Goal: Information Seeking & Learning: Learn about a topic

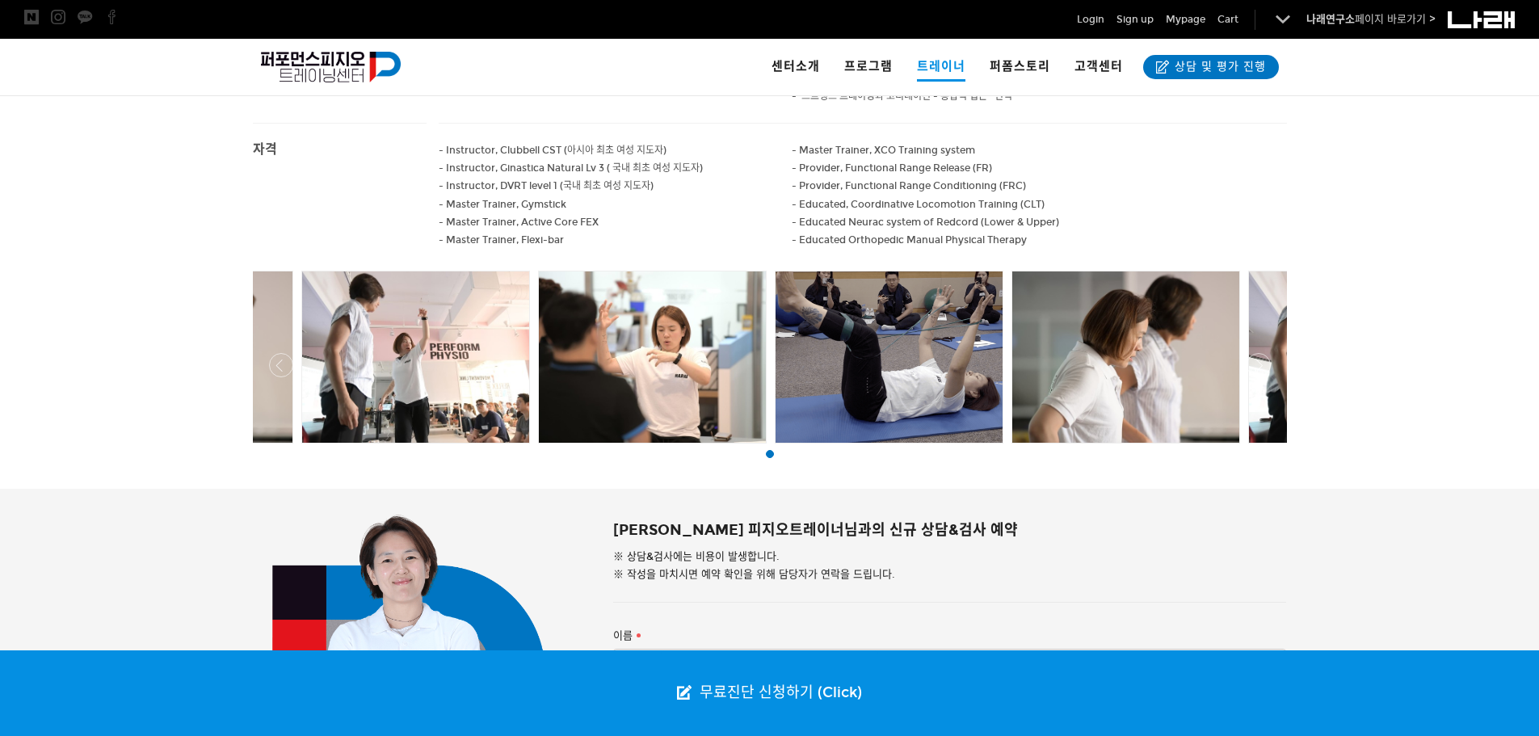
scroll to position [948, 0]
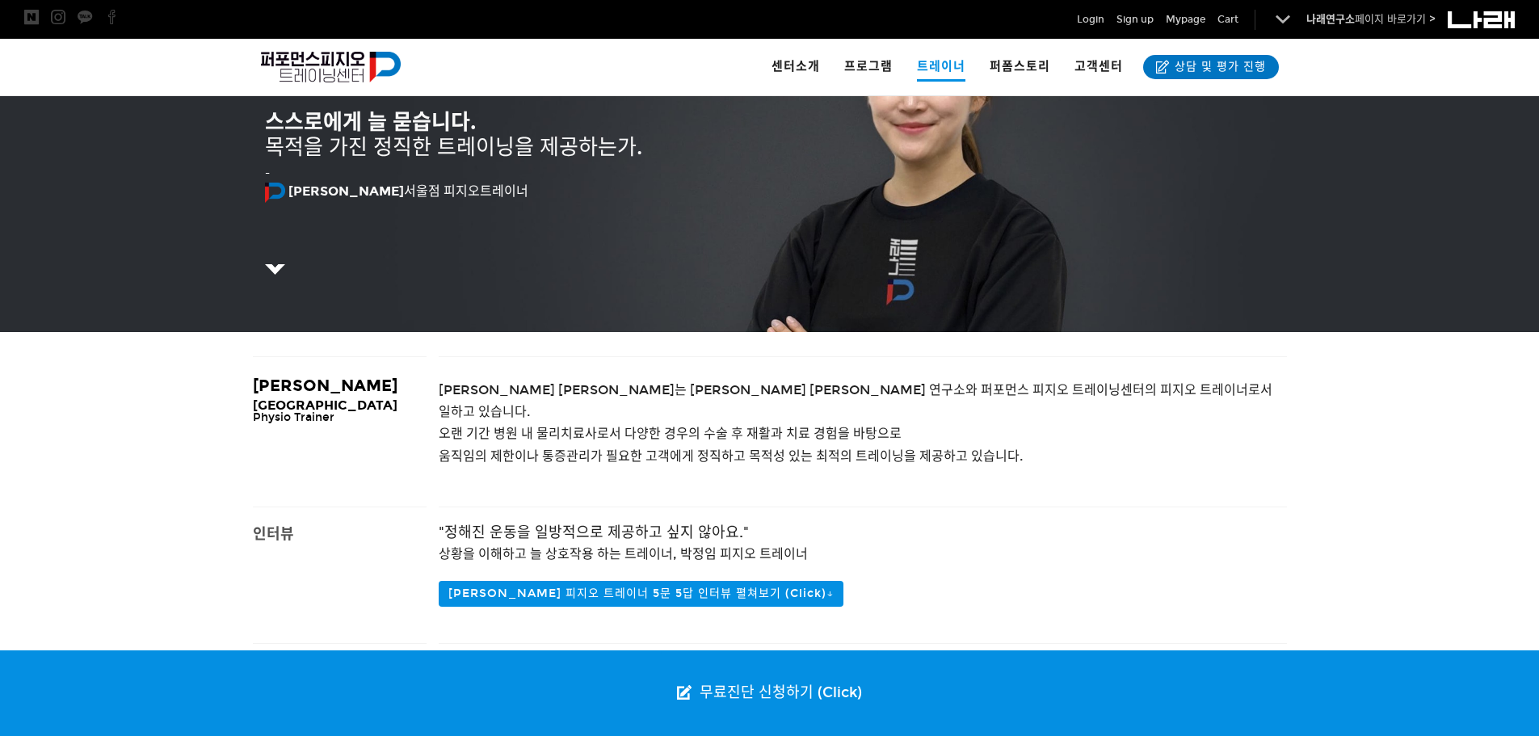
scroll to position [242, 0]
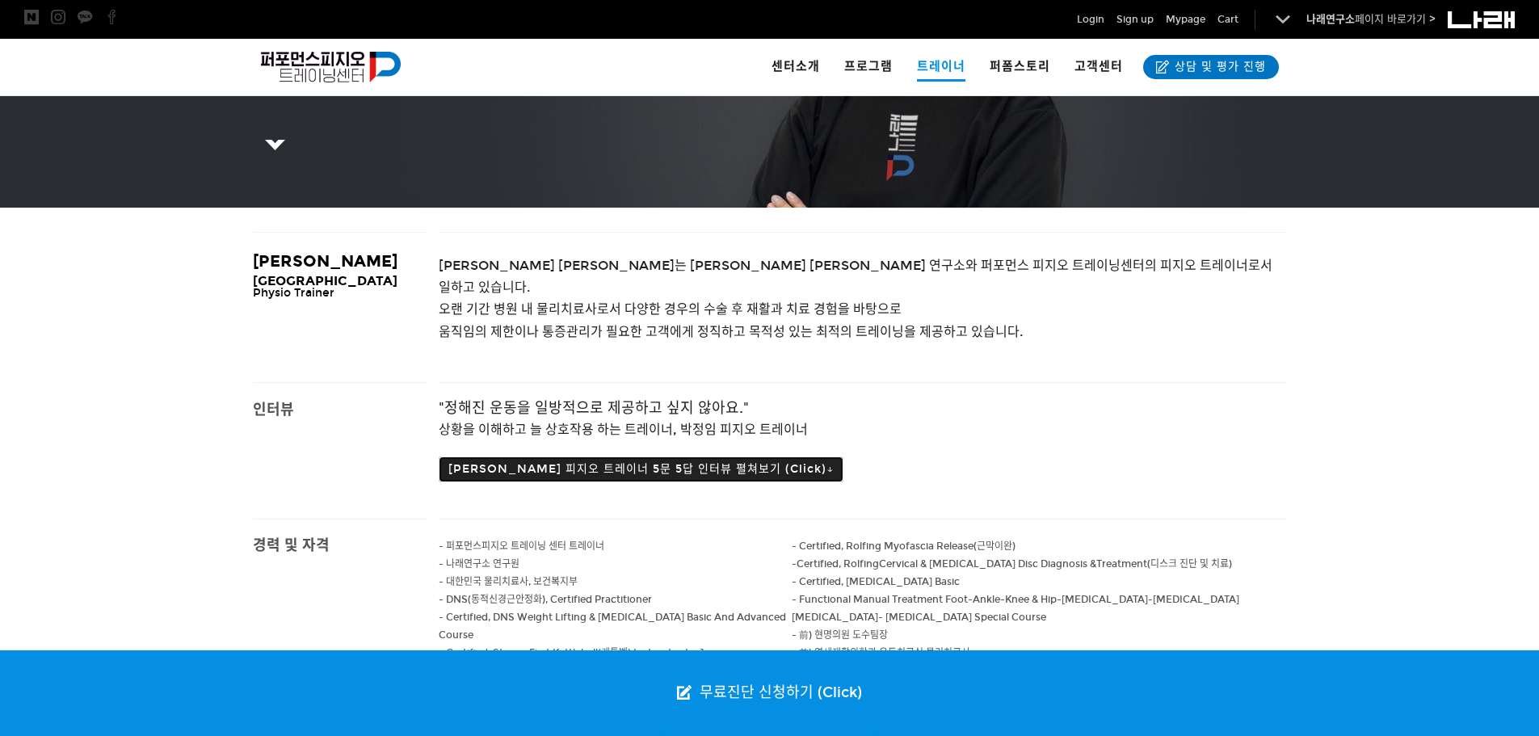
click at [725, 456] on button "[PERSON_NAME] 피지오 트레이너 5문 5답 인터뷰 펼쳐보기 (Click)↓" at bounding box center [641, 469] width 405 height 26
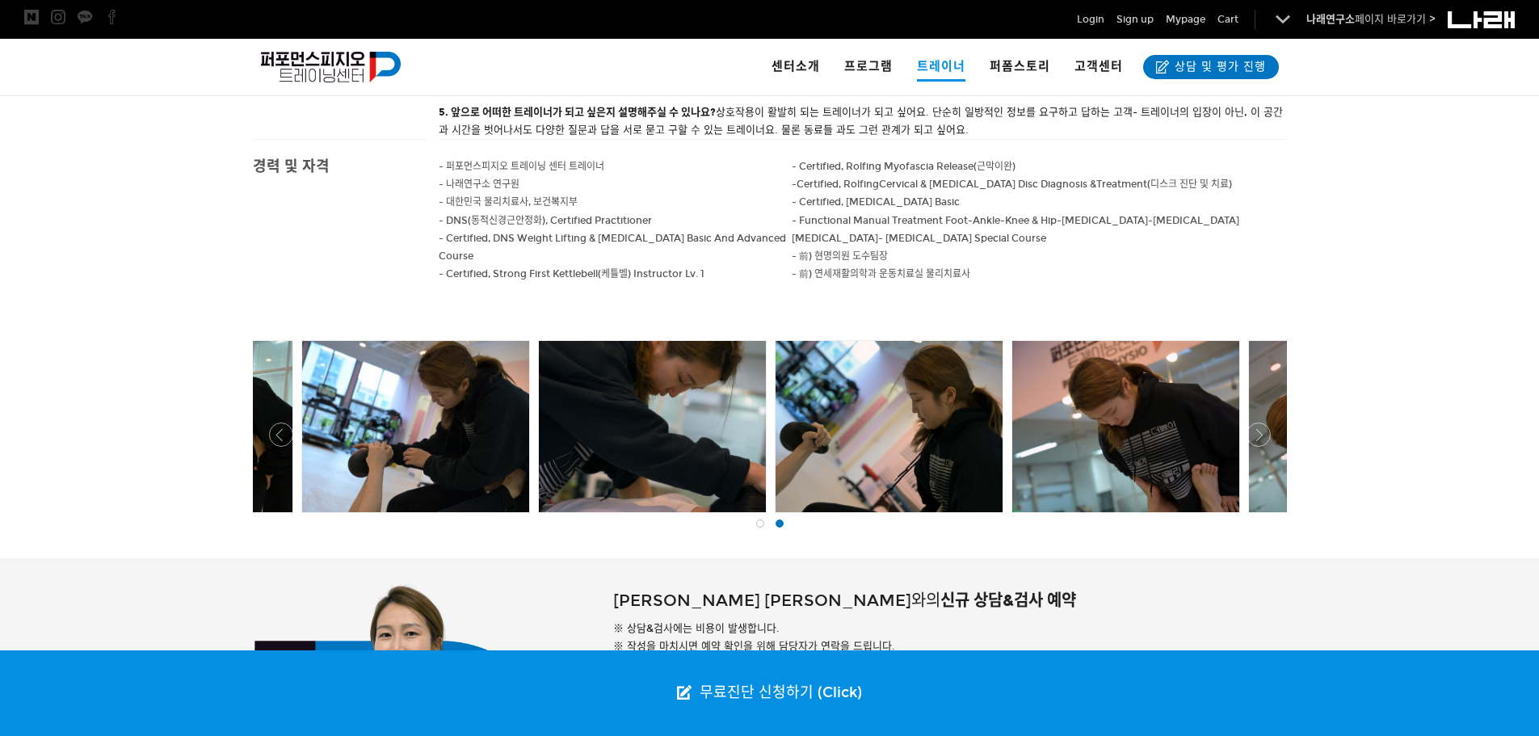
scroll to position [808, 0]
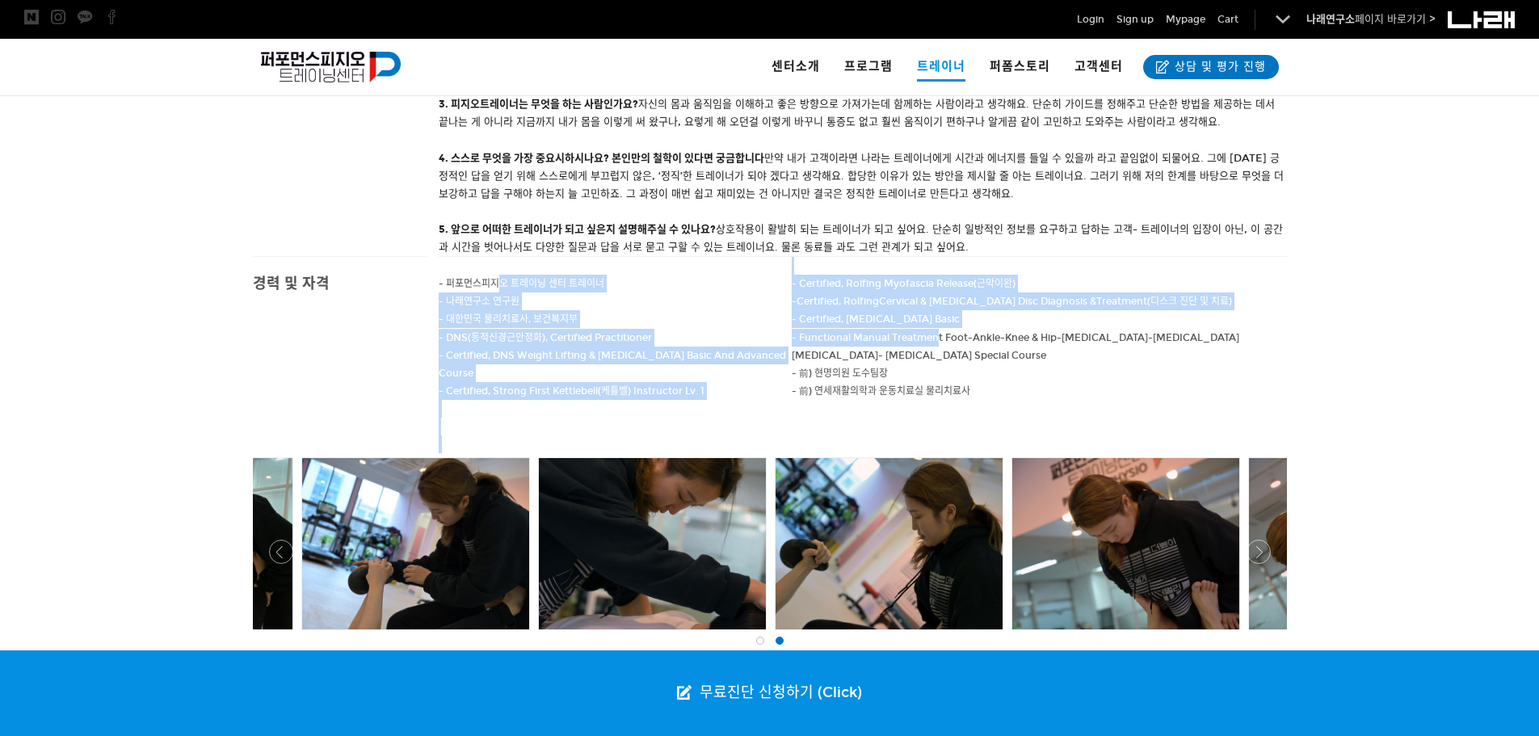
drag, startPoint x: 879, startPoint y: 330, endPoint x: 495, endPoint y: 266, distance: 389.1
click at [495, 266] on div "- 퍼포먼스피지오 트레이닝 센터 트레이너 - 나래연구소 연구원 - 대한민국 물리치료사, 보건복지부 - DNS(동적신경근안정화), Certifi…" at bounding box center [863, 355] width 848 height 196
click at [636, 275] on p "- 퍼포먼스피지오 트레이닝 센터 트레이너" at bounding box center [616, 284] width 354 height 18
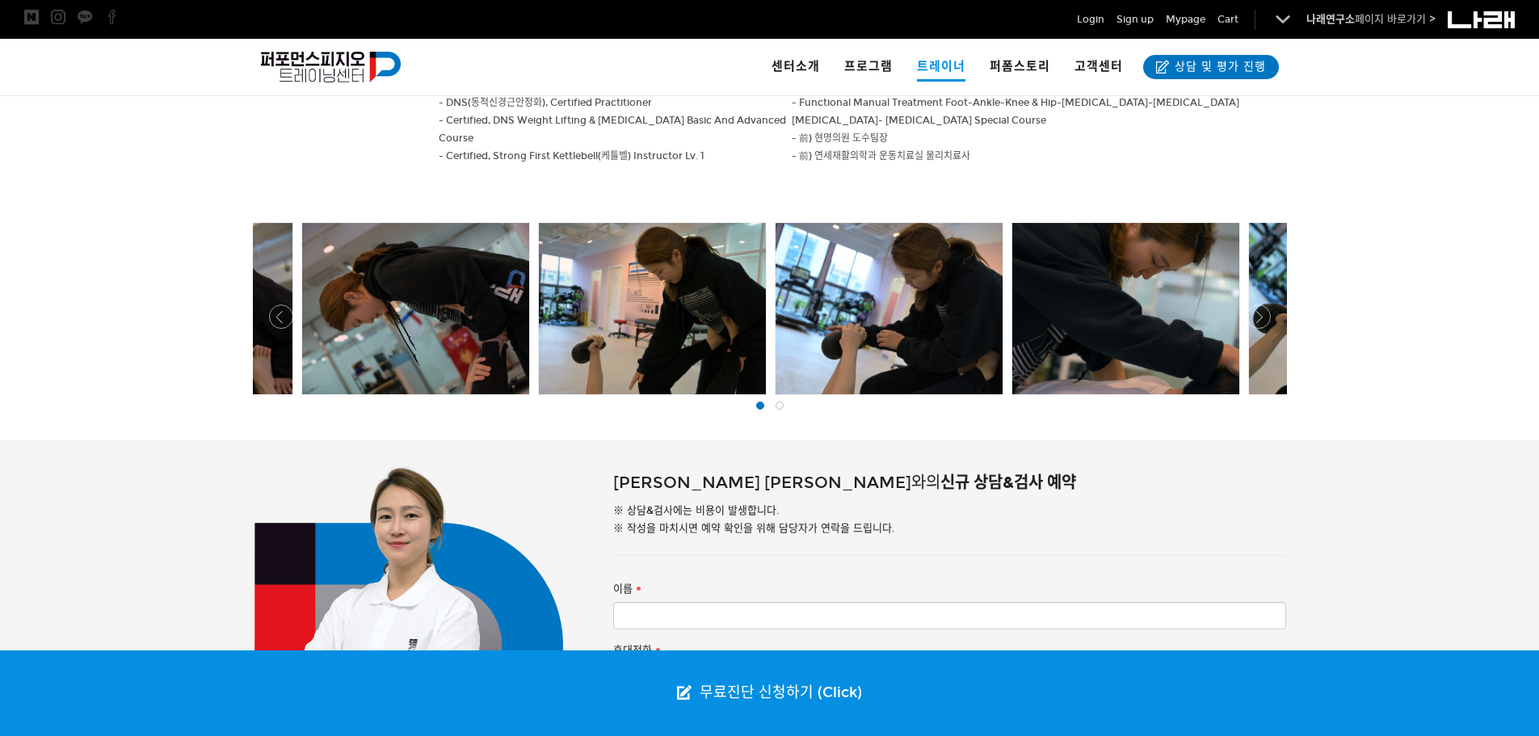
scroll to position [1050, 0]
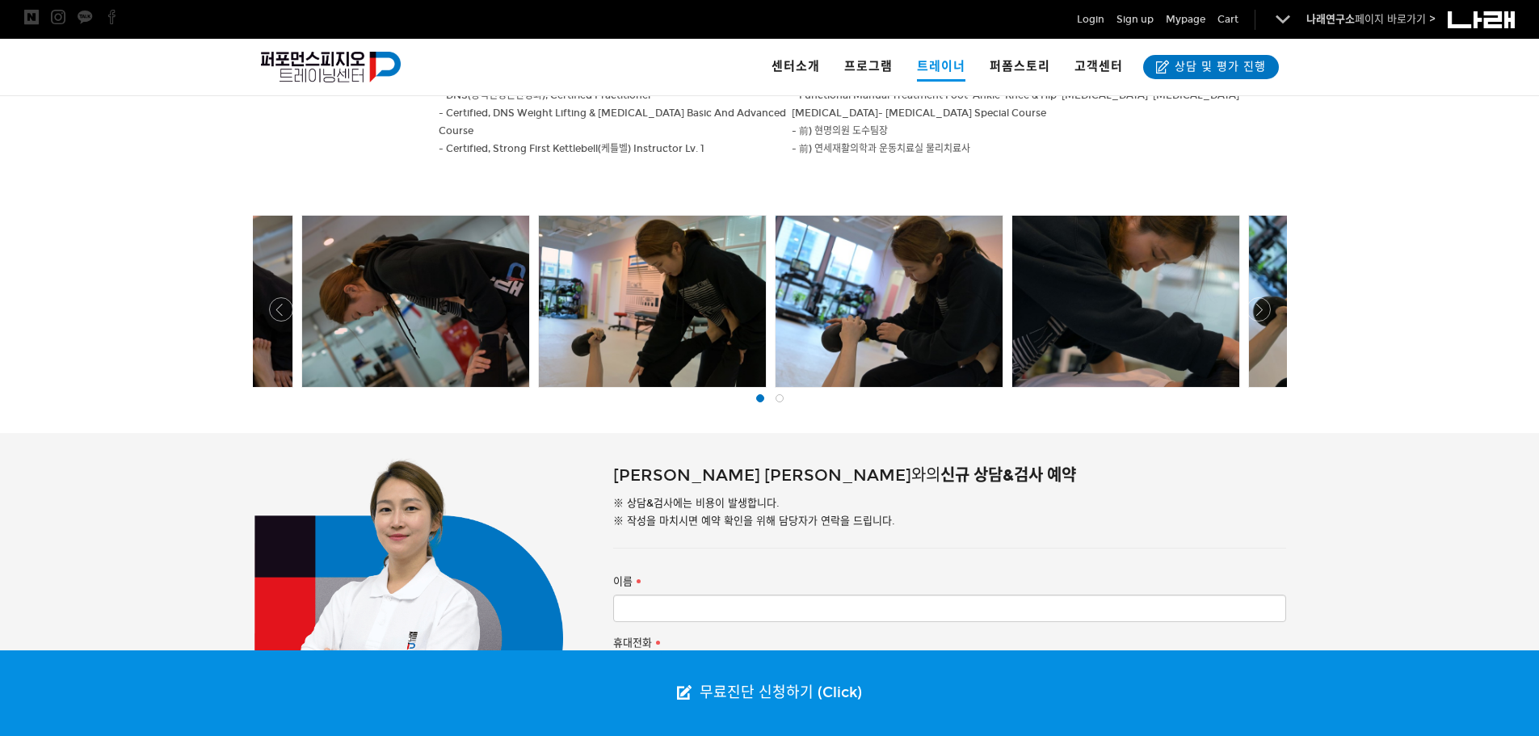
click at [1251, 392] on div at bounding box center [770, 392] width 1042 height 0
